Goal: Task Accomplishment & Management: Manage account settings

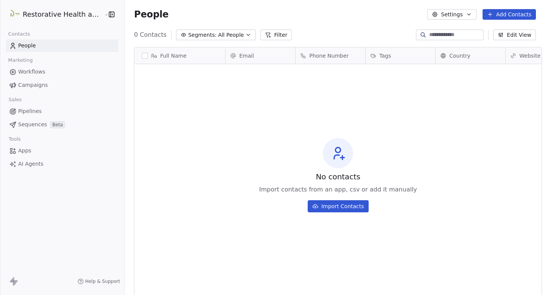
scroll to position [259, 426]
click at [48, 86] on link "Campaigns" at bounding box center [62, 85] width 112 height 12
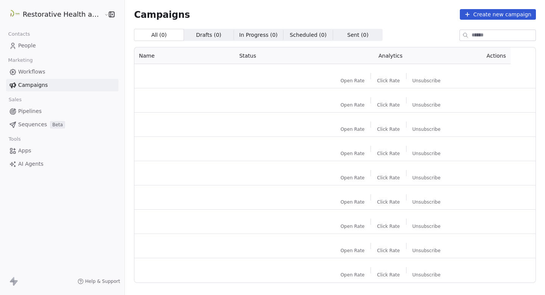
click at [55, 9] on html "Restorative Health and Wellness Contacts People Marketing Workflows Campaigns S…" at bounding box center [272, 147] width 545 height 295
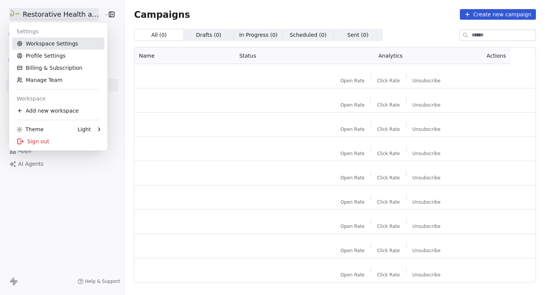
click at [50, 44] on link "Workspace Settings" at bounding box center [58, 43] width 92 height 12
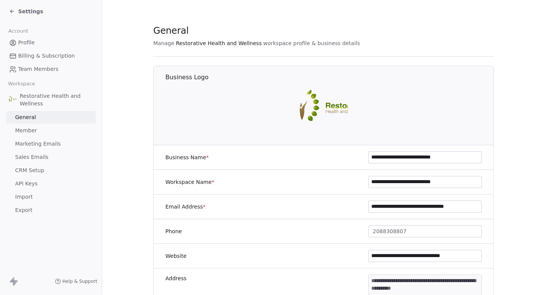
click at [42, 140] on span "Marketing Emails" at bounding box center [37, 144] width 45 height 8
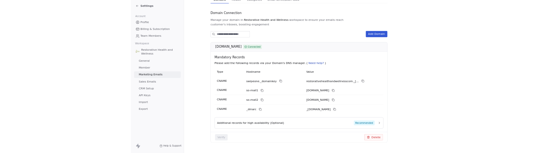
scroll to position [86, 0]
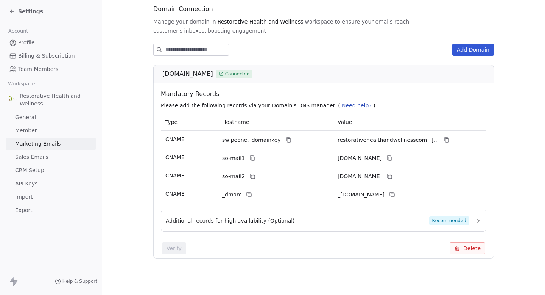
click at [473, 246] on button "Delete" at bounding box center [468, 248] width 36 height 12
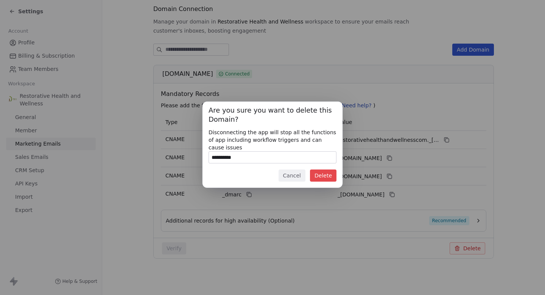
type input "**********"
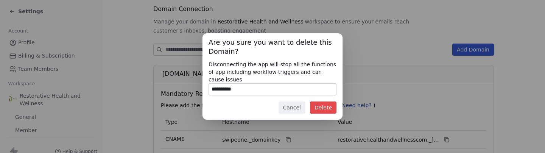
click at [320, 106] on button "Delete" at bounding box center [323, 107] width 26 height 12
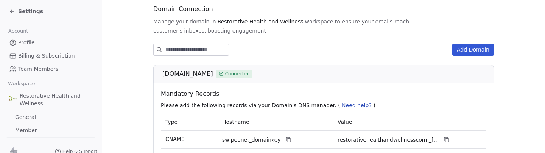
click at [17, 9] on div "Settings" at bounding box center [26, 12] width 34 height 8
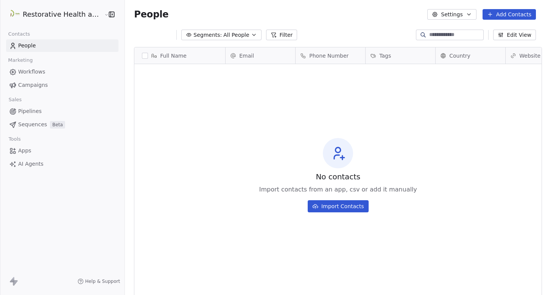
scroll to position [259, 426]
